Goal: Transaction & Acquisition: Subscribe to service/newsletter

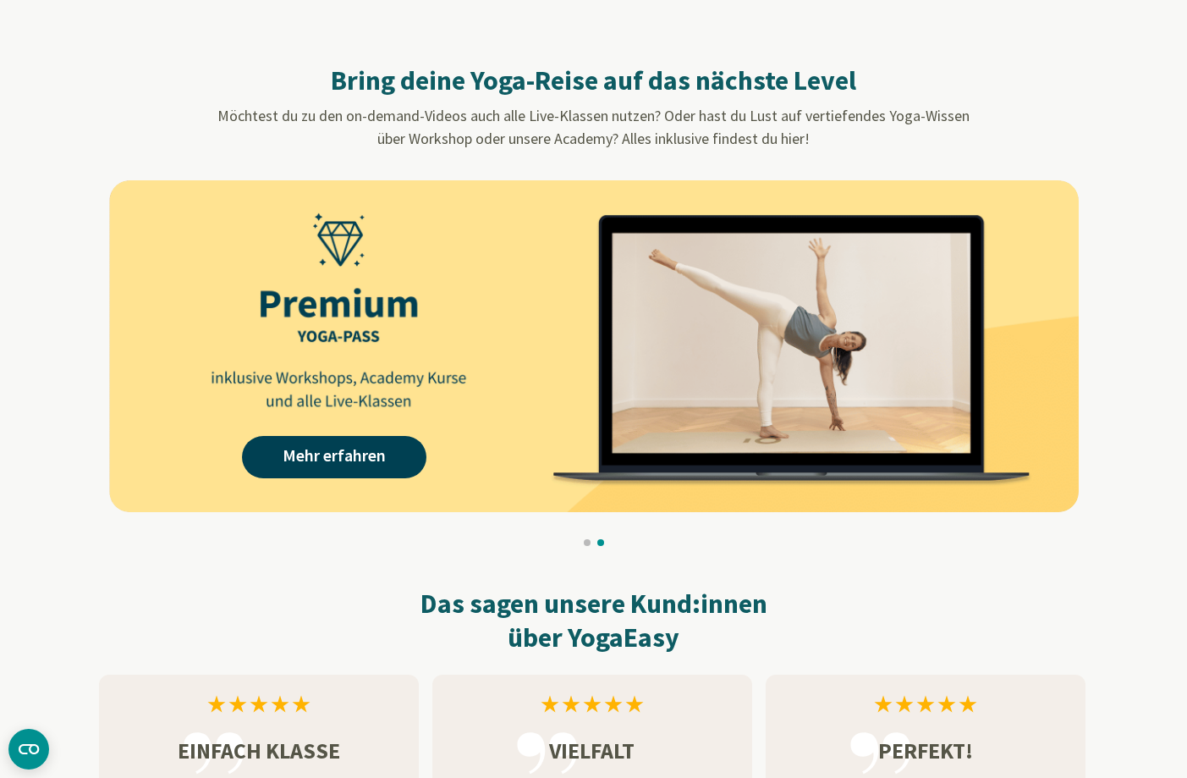
scroll to position [1355, 0]
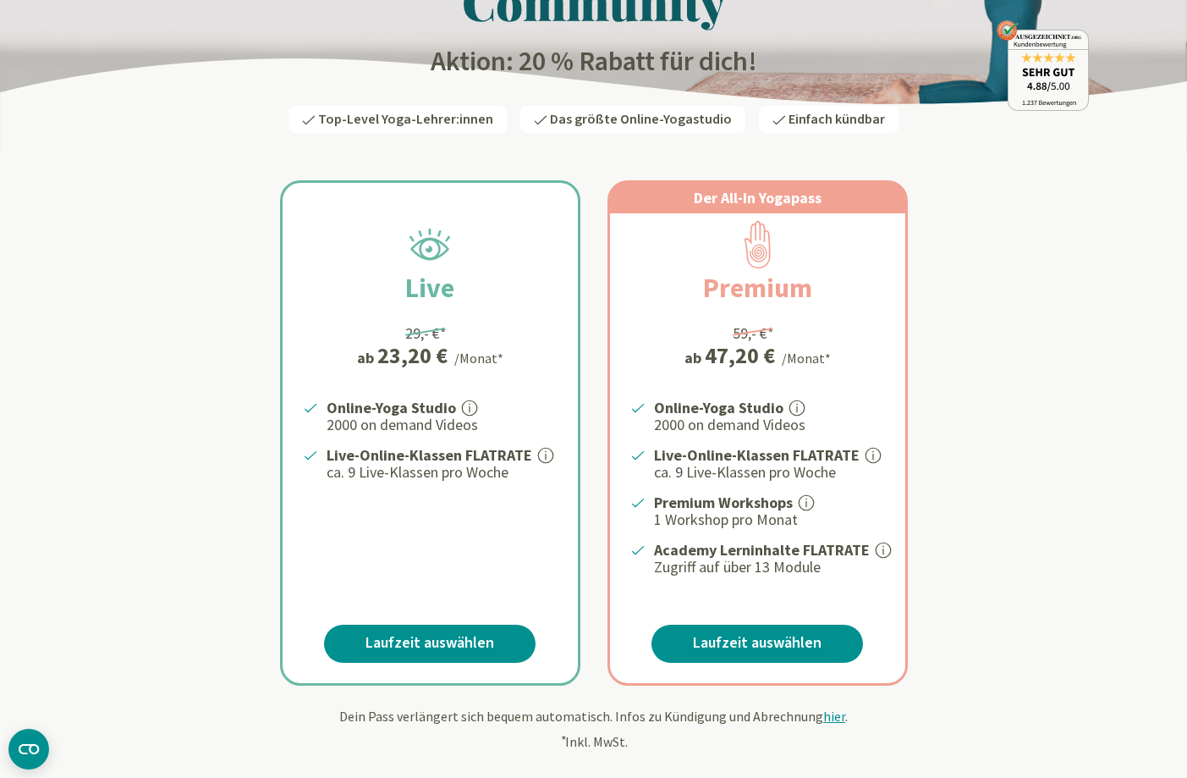
scroll to position [185, 0]
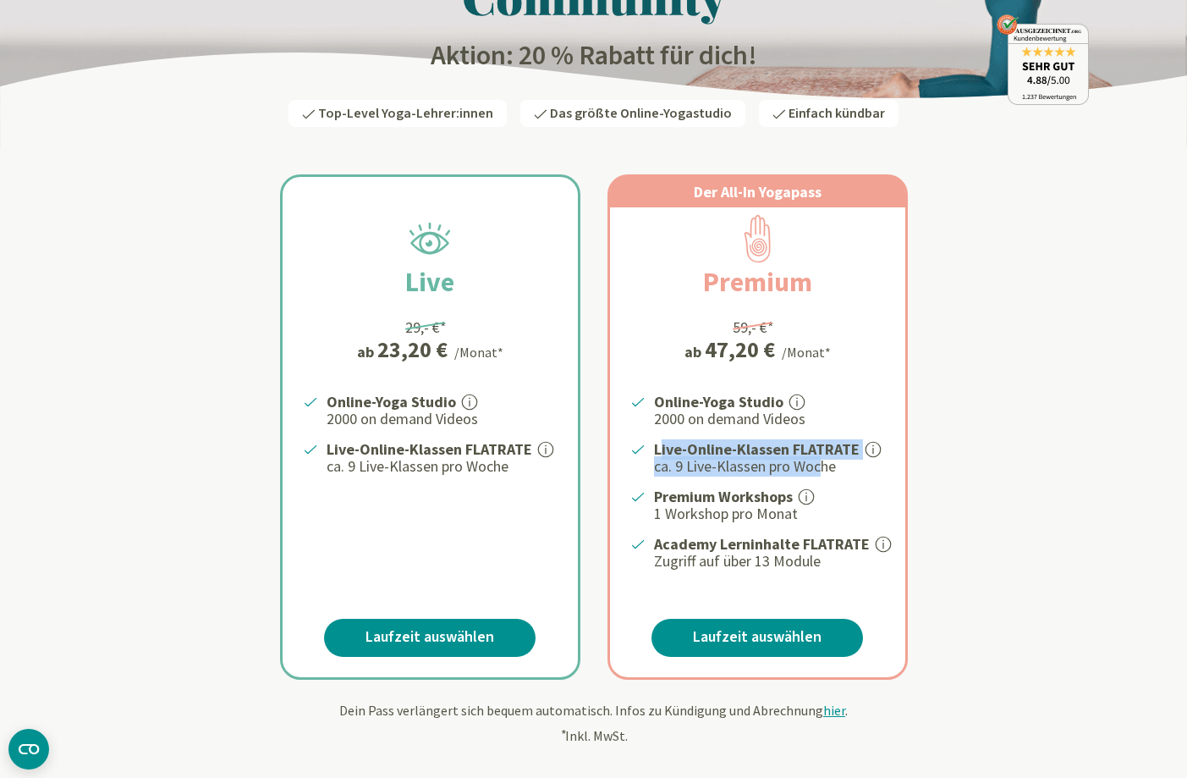
drag, startPoint x: 645, startPoint y: 448, endPoint x: 817, endPoint y: 459, distance: 172.2
click at [817, 459] on div "Online-Yoga Studio 2000 on demand Videos Live-Online-Klassen FLATRATE ca. 9 Liv…" at bounding box center [757, 480] width 295 height 181
click at [752, 465] on p "ca. 9 Live-Klassen pro Woche" at bounding box center [769, 466] width 231 height 20
drag, startPoint x: 340, startPoint y: 405, endPoint x: 354, endPoint y: 405, distance: 13.5
click at [354, 405] on strong "Online-Yoga Studio" at bounding box center [391, 401] width 129 height 19
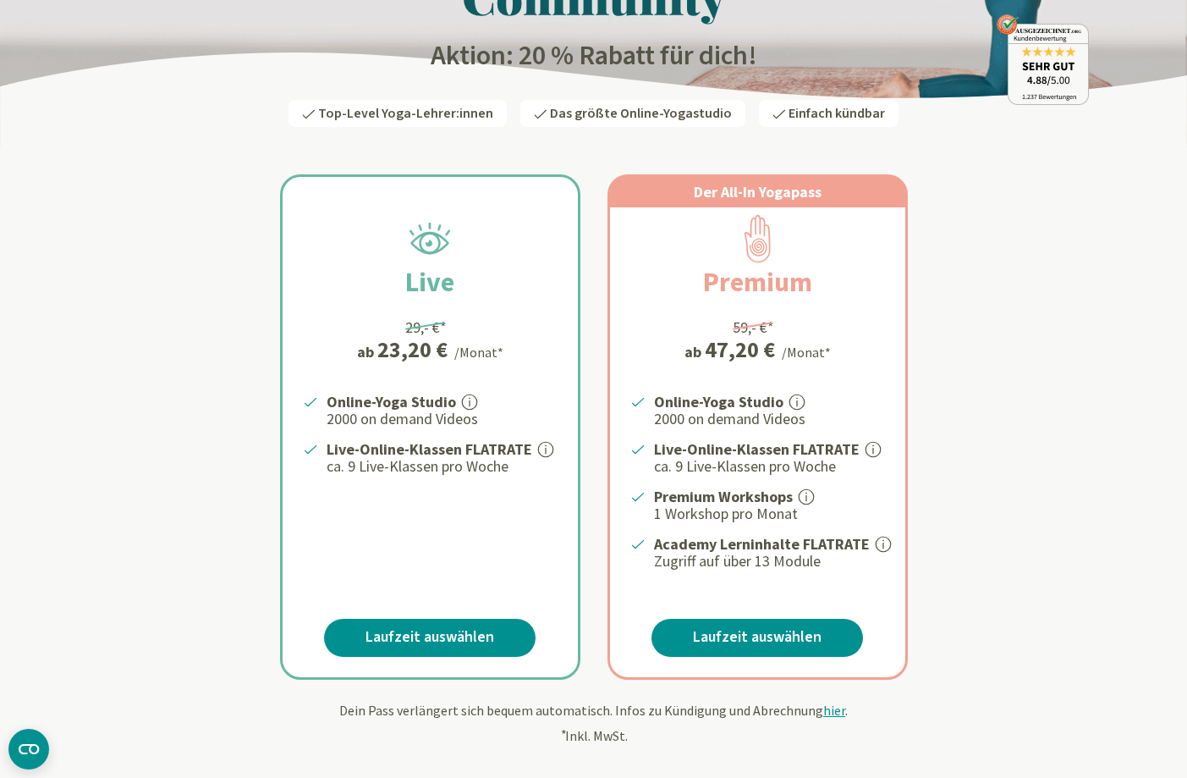
click at [323, 404] on li "Online-Yoga Studio 2000 on demand Videos" at bounding box center [440, 409] width 234 height 39
